Goal: Task Accomplishment & Management: Complete application form

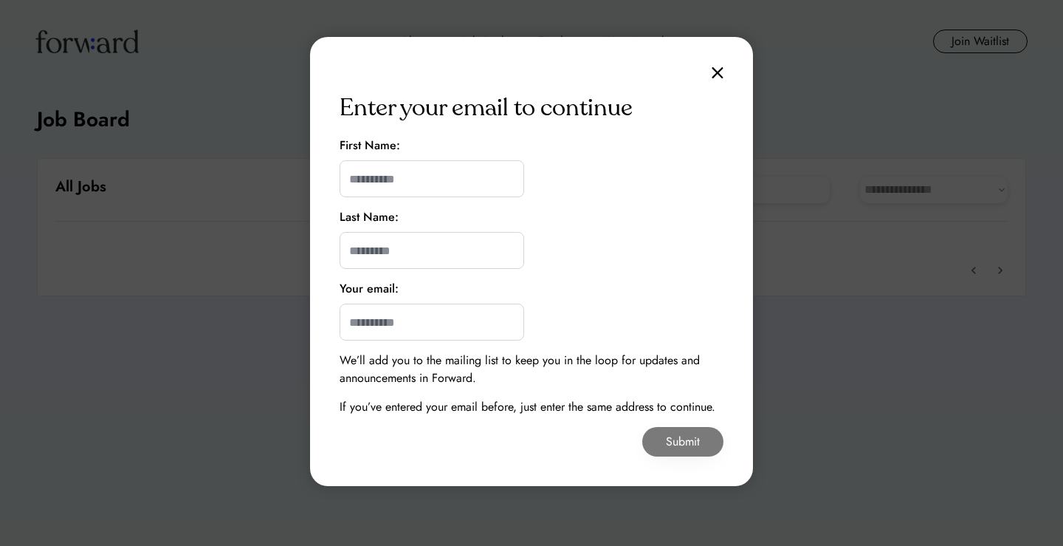
click at [723, 70] on div "Enter your email to continue First Name: Last Name: Your email: We’ll add you t…" at bounding box center [531, 261] width 443 height 449
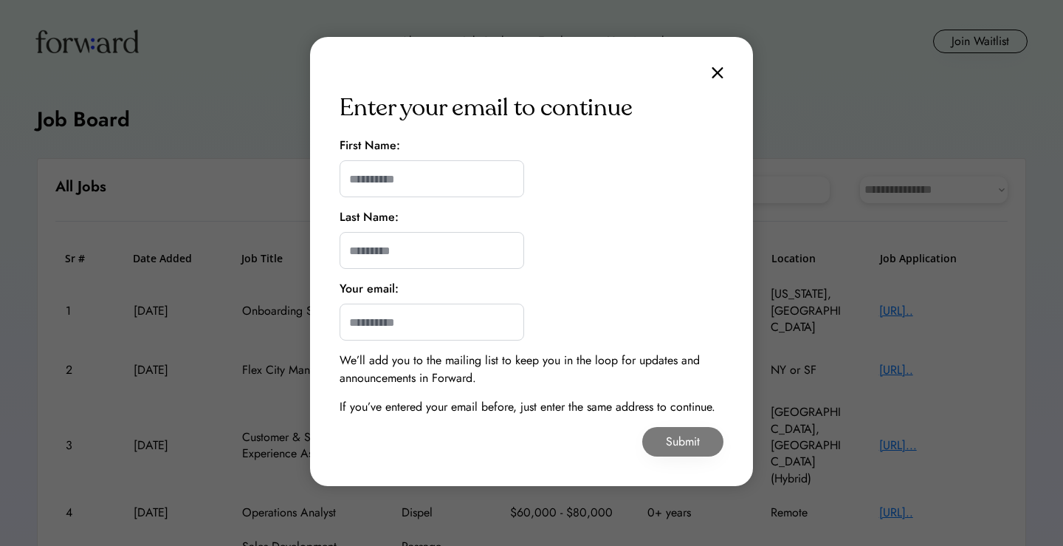
click at [718, 75] on img at bounding box center [718, 72] width 12 height 13
click at [715, 69] on img at bounding box center [718, 72] width 12 height 13
click at [717, 73] on img at bounding box center [718, 72] width 12 height 13
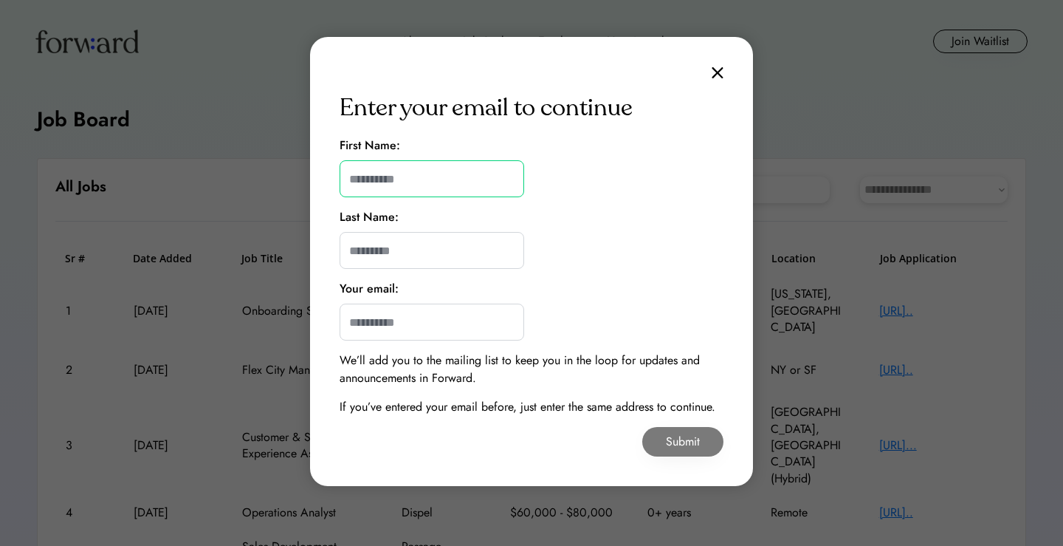
click at [398, 185] on input "input" at bounding box center [432, 178] width 185 height 37
type input "*"
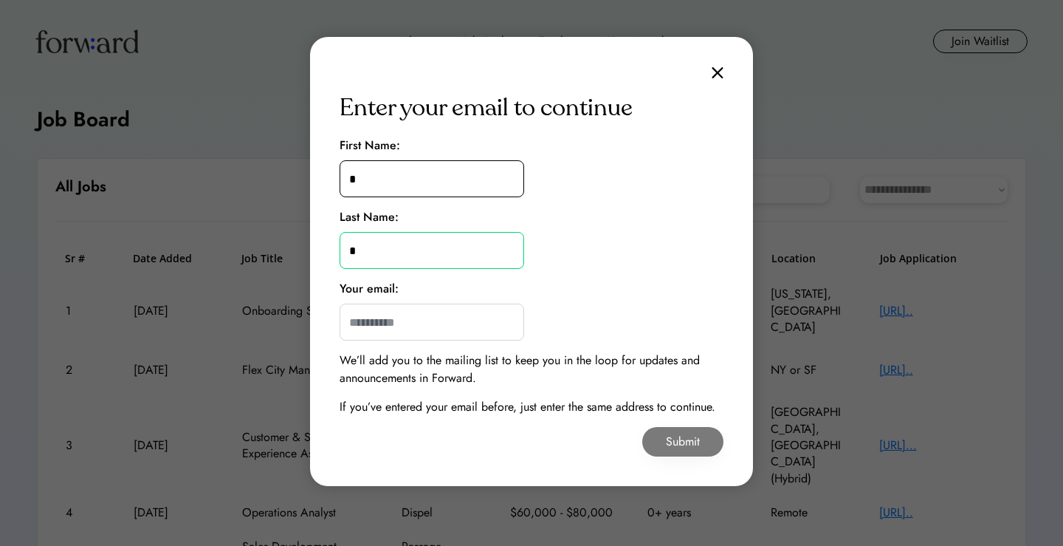
type input "*"
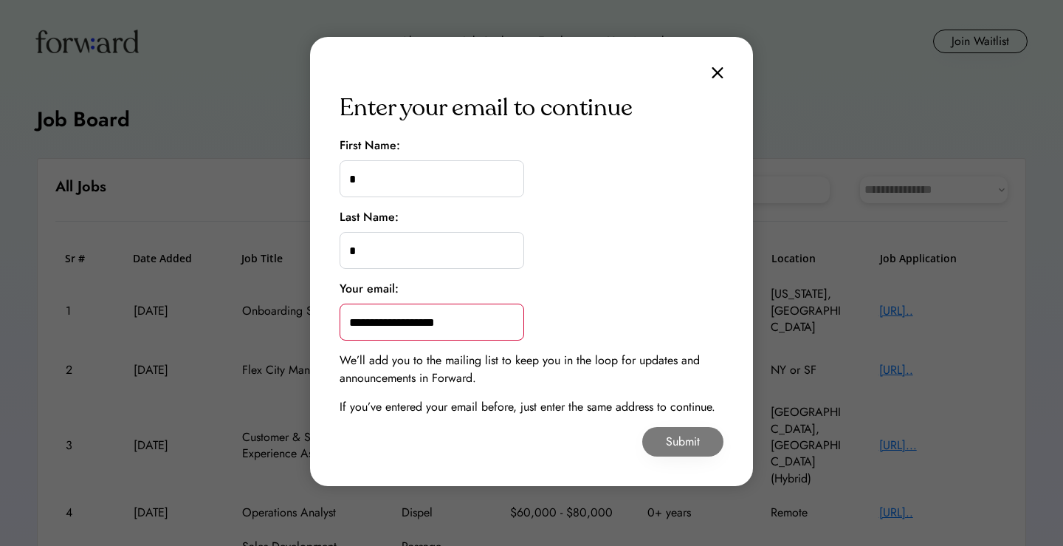
type input "**********"
click at [690, 439] on button "Submit" at bounding box center [682, 442] width 81 height 30
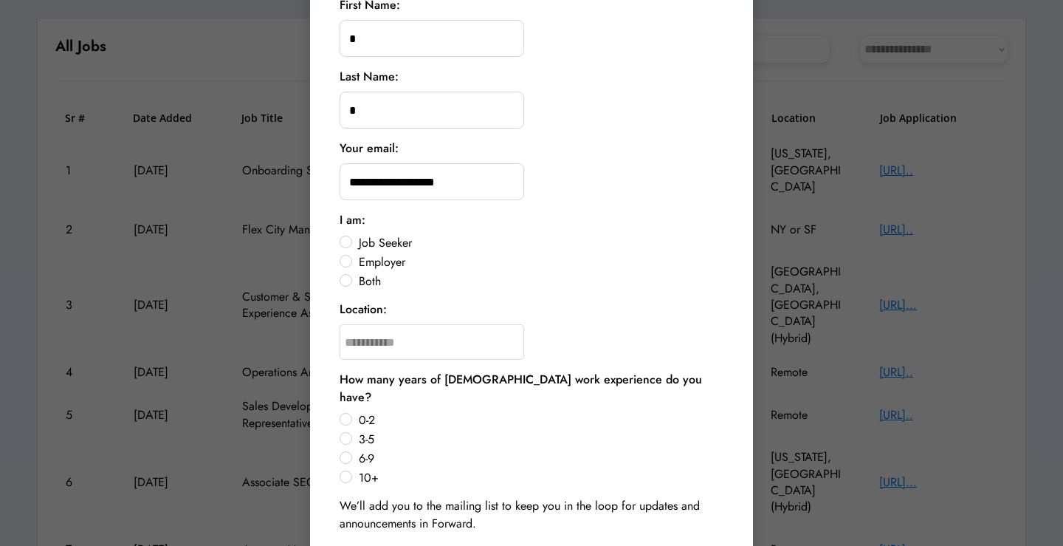
scroll to position [160, 0]
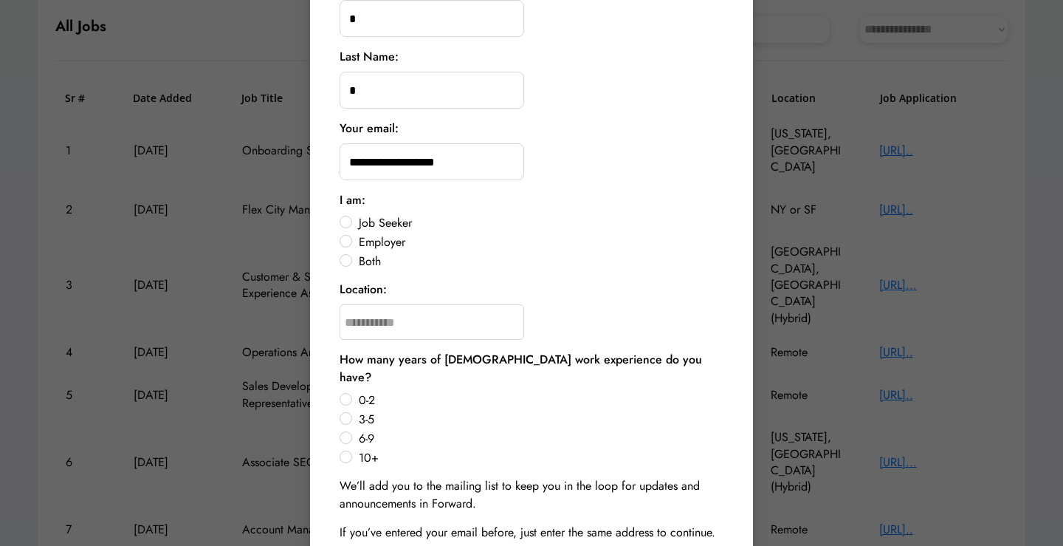
click at [354, 221] on label "Job Seeker" at bounding box center [538, 223] width 369 height 12
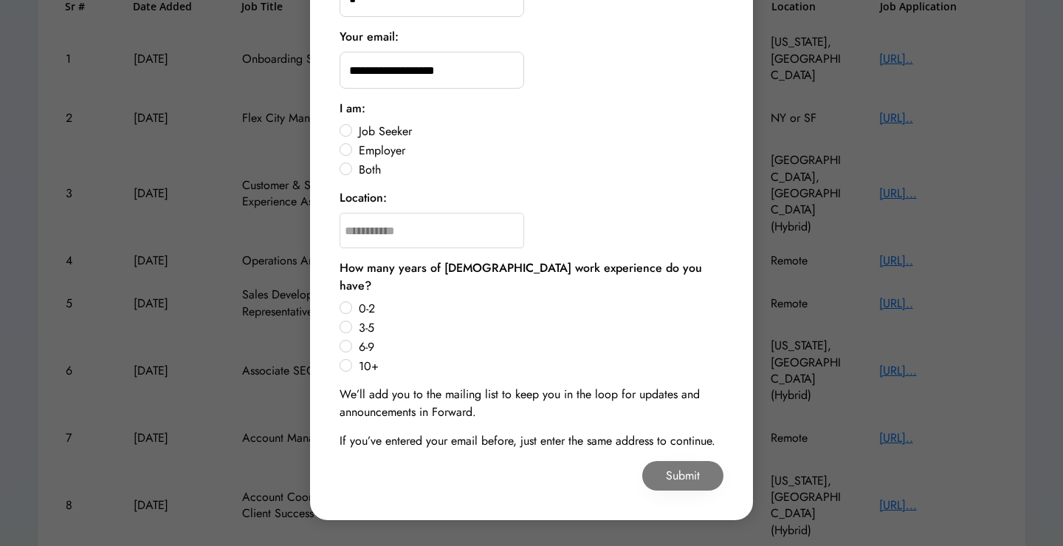
scroll to position [273, 0]
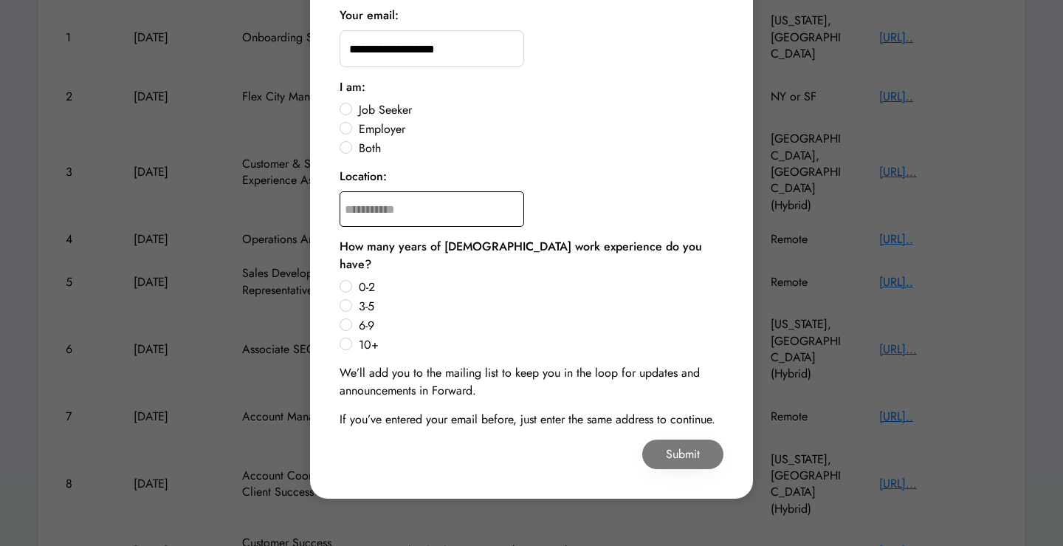
click at [382, 200] on input "text" at bounding box center [432, 208] width 185 height 35
type input "*******"
type input "**********"
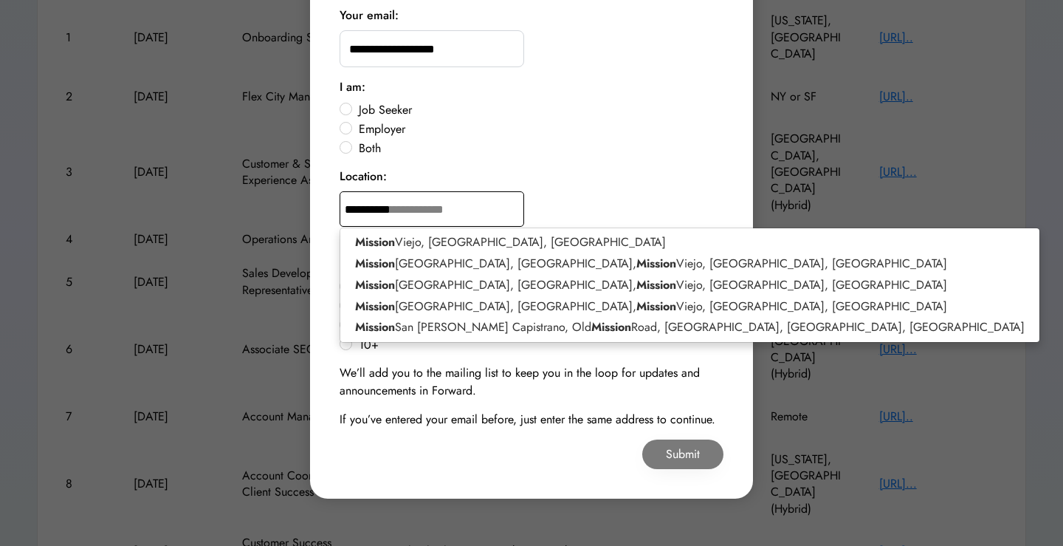
type input "**********"
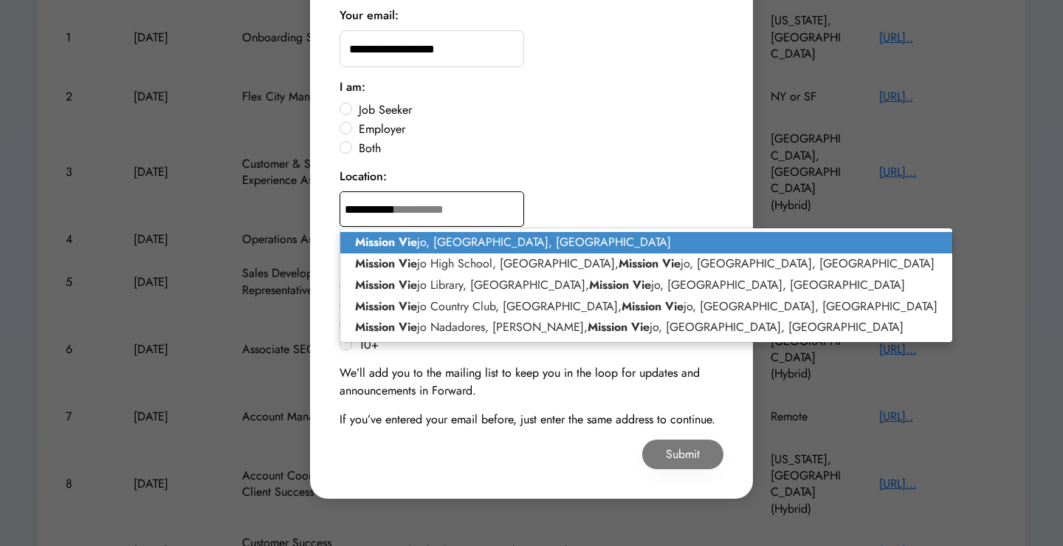
click at [419, 240] on p "Mission Vie jo, [GEOGRAPHIC_DATA], [GEOGRAPHIC_DATA]" at bounding box center [646, 242] width 612 height 21
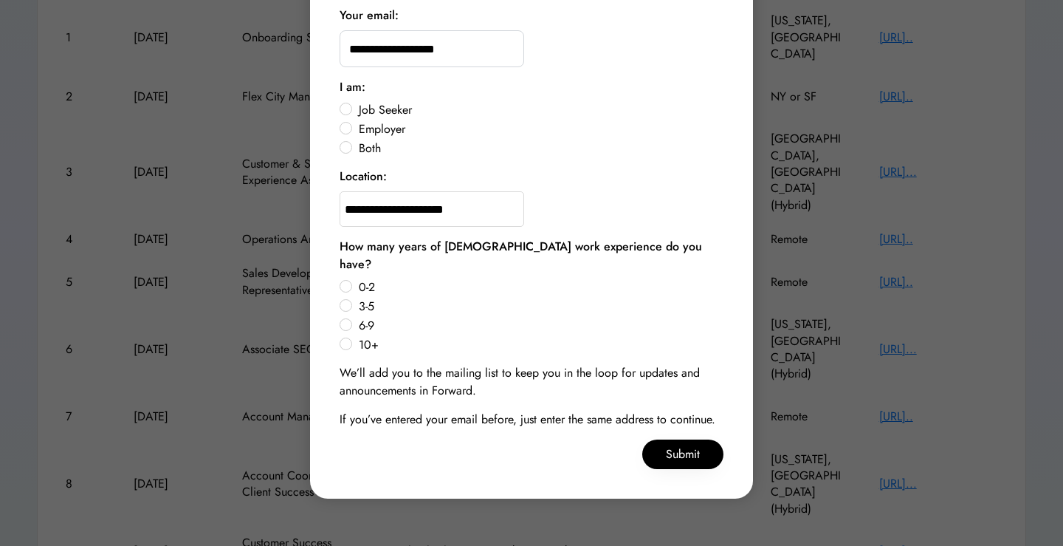
type input "**********"
click at [354, 281] on label "0-2" at bounding box center [538, 287] width 369 height 12
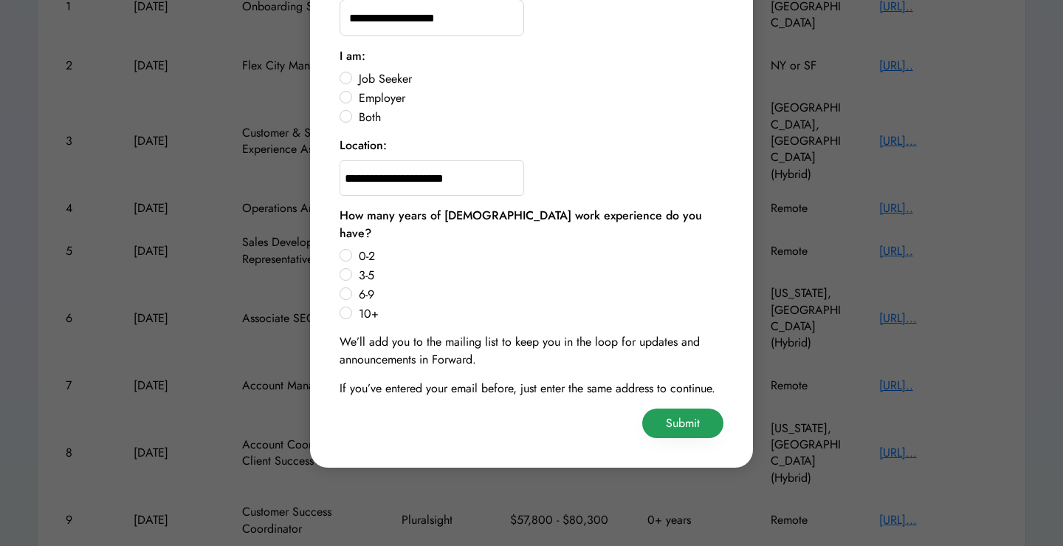
click at [674, 408] on button "Submit" at bounding box center [682, 423] width 81 height 30
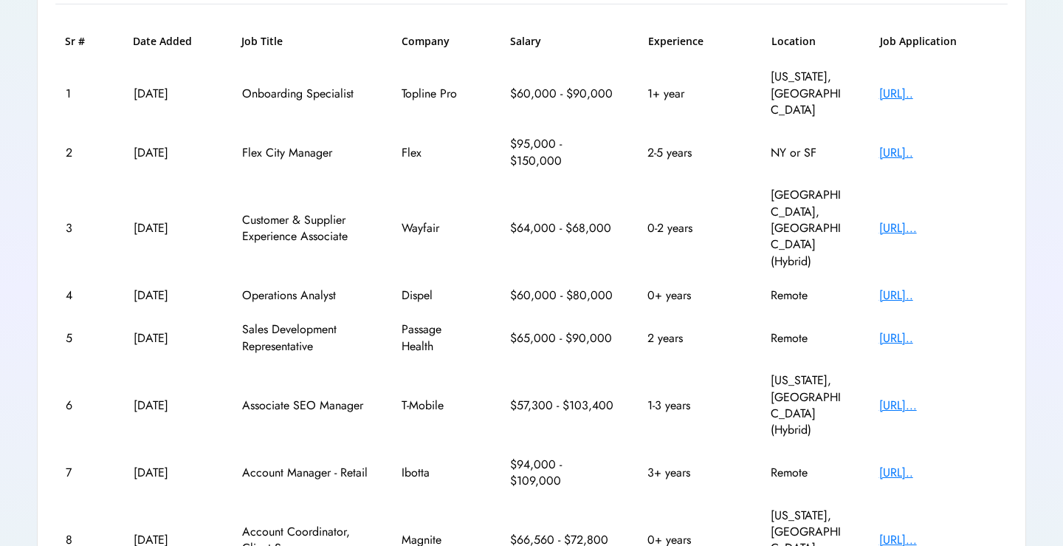
scroll to position [218, 0]
click at [955, 286] on div "[URL].." at bounding box center [938, 294] width 118 height 16
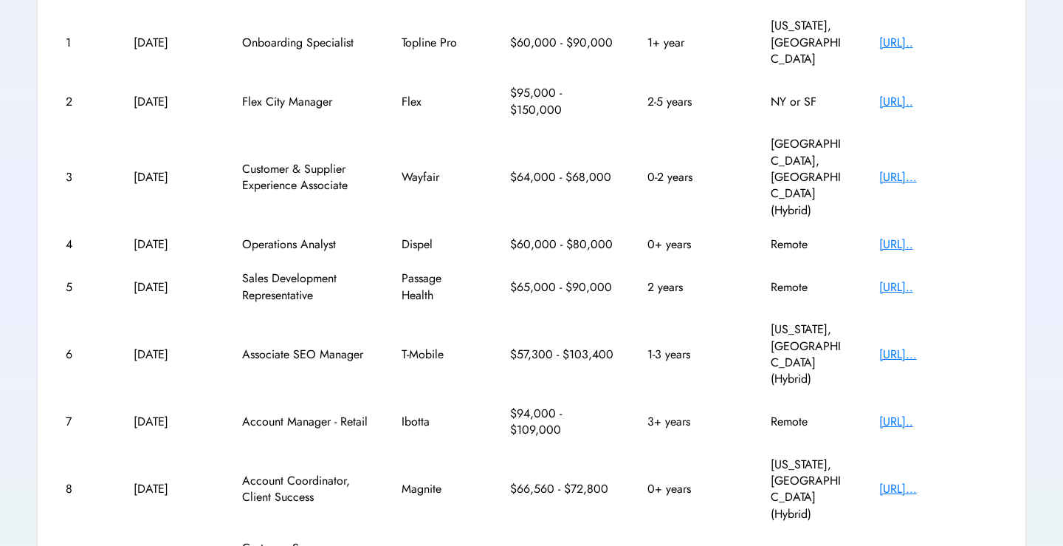
scroll to position [304, 0]
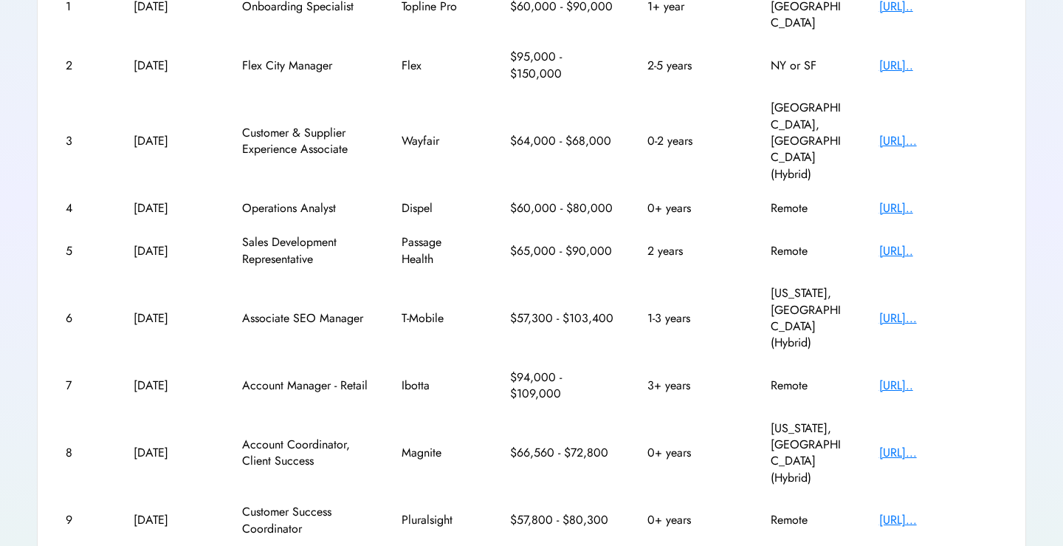
click at [942, 512] on div "[URL]..." at bounding box center [938, 520] width 118 height 16
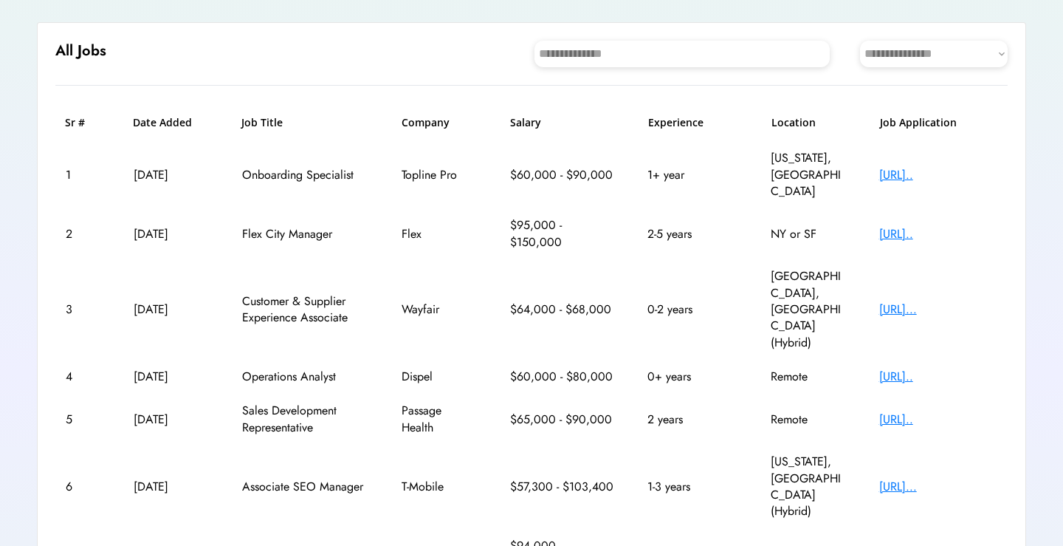
scroll to position [137, 0]
click at [902, 478] on div "[URL]..." at bounding box center [938, 486] width 118 height 16
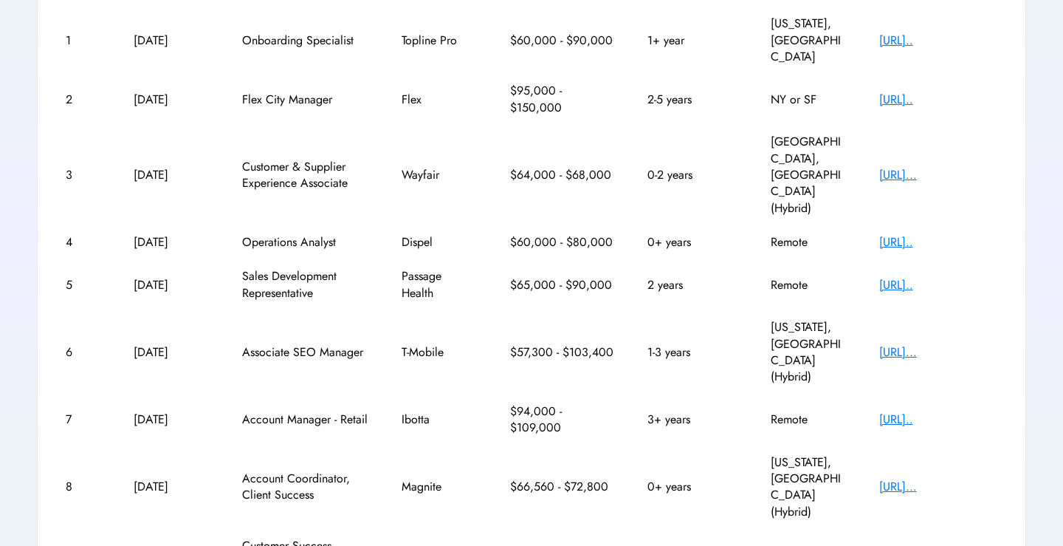
scroll to position [304, 0]
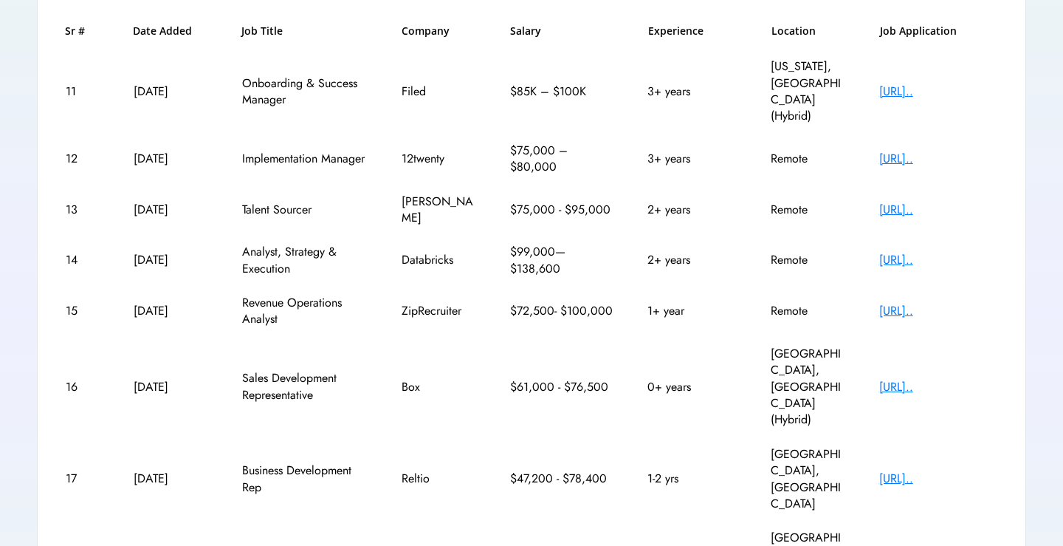
scroll to position [321, 0]
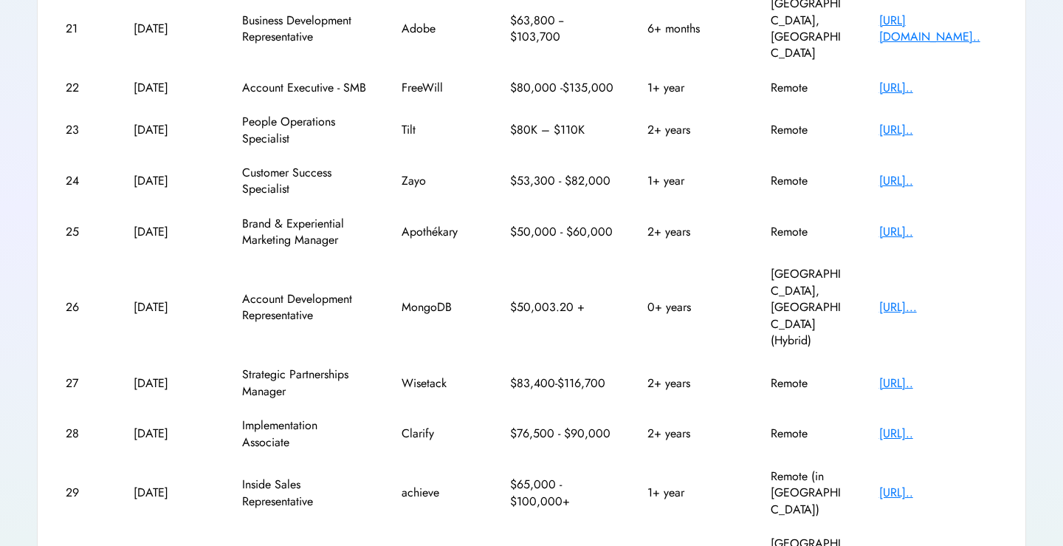
scroll to position [292, 0]
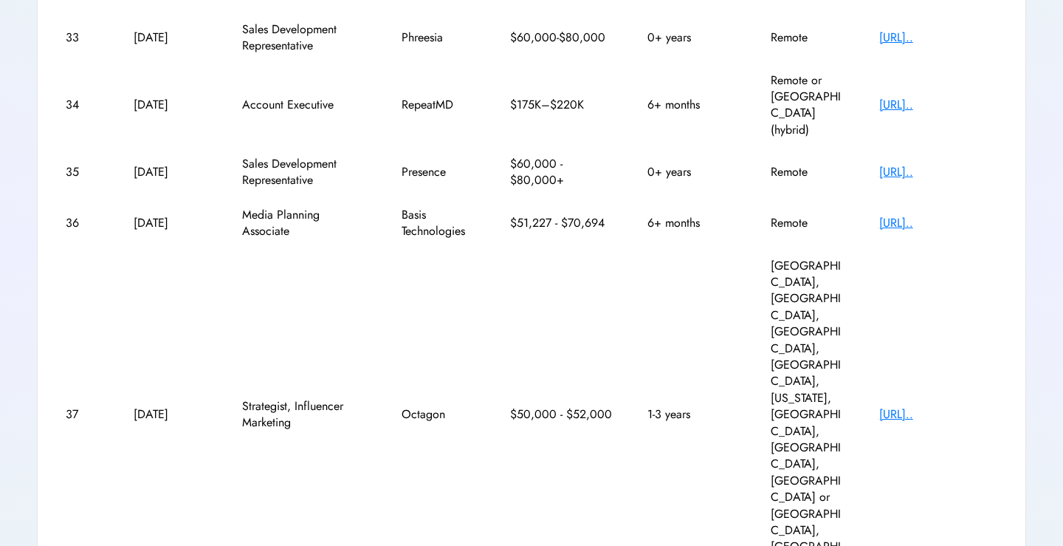
scroll to position [368, 0]
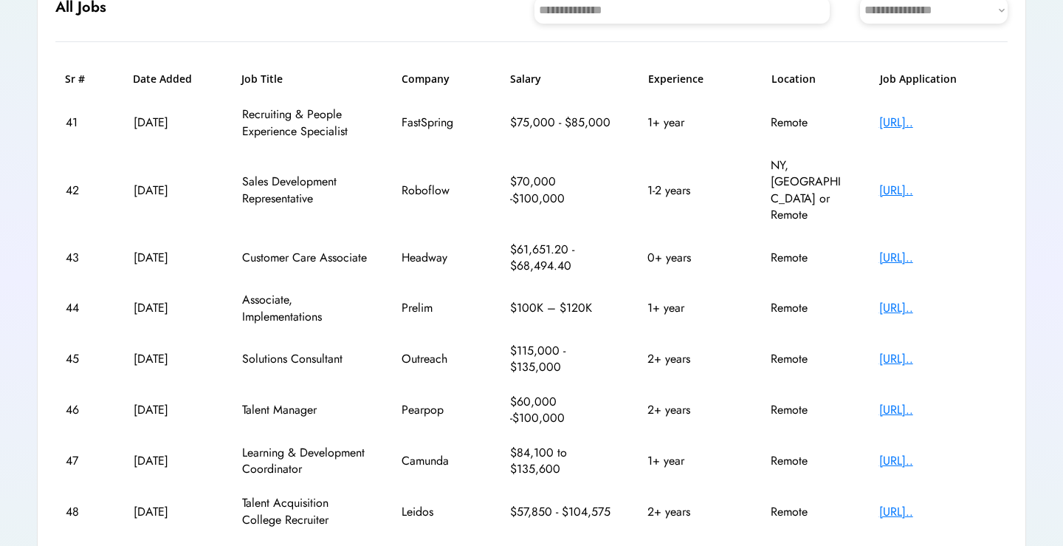
scroll to position [185, 0]
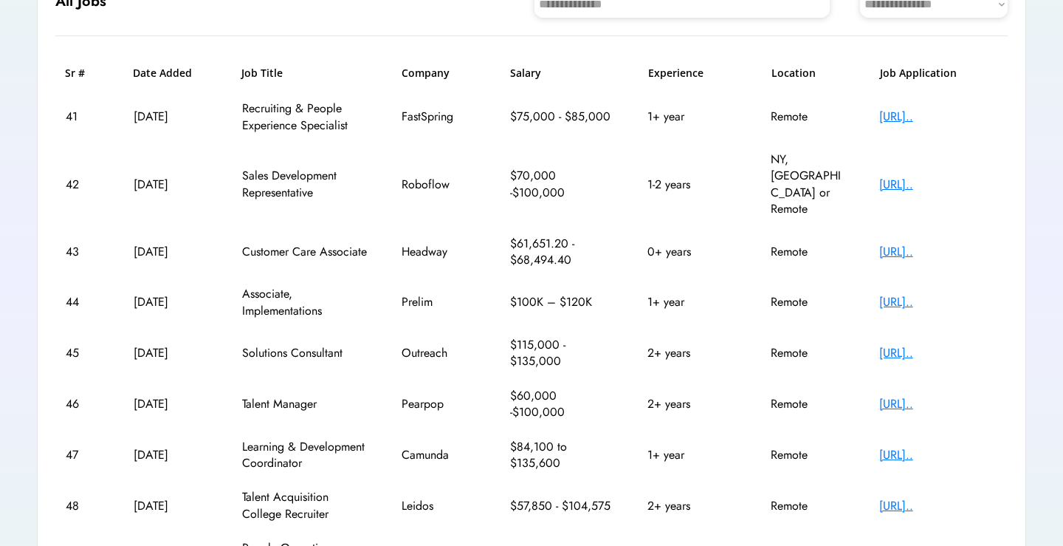
click at [924, 244] on div "[URL].." at bounding box center [938, 252] width 118 height 16
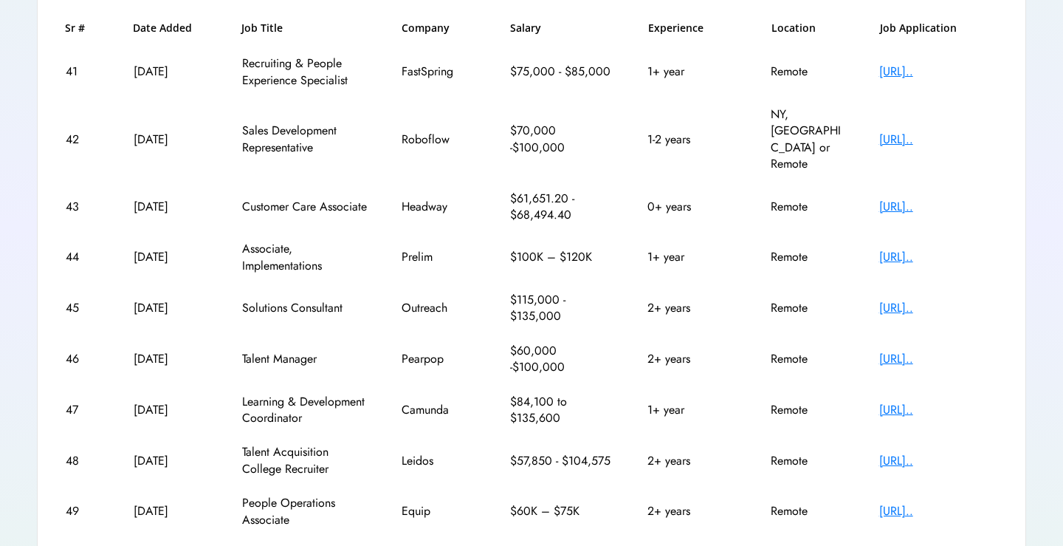
scroll to position [237, 0]
